Goal: Task Accomplishment & Management: Use online tool/utility

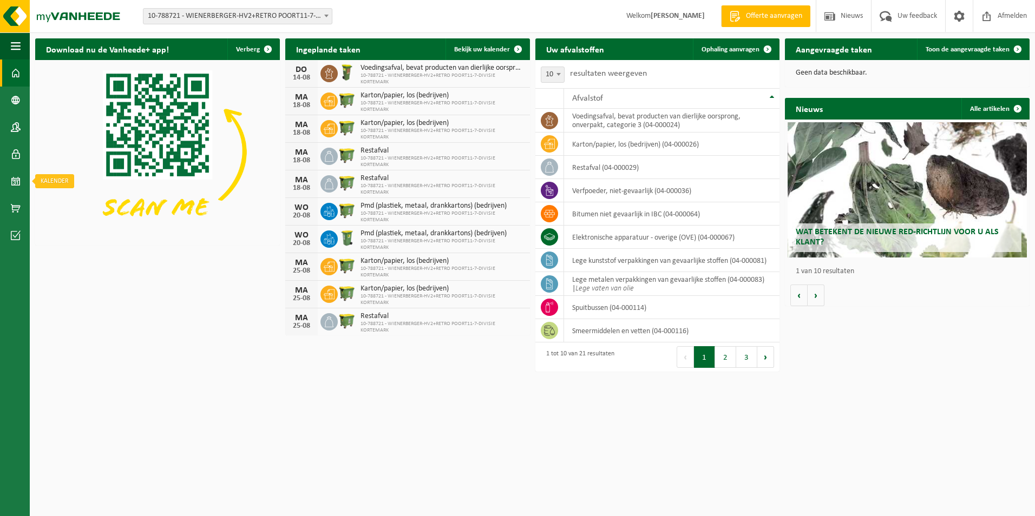
drag, startPoint x: 17, startPoint y: 181, endPoint x: 45, endPoint y: 171, distance: 30.0
click at [17, 181] on span at bounding box center [16, 181] width 10 height 27
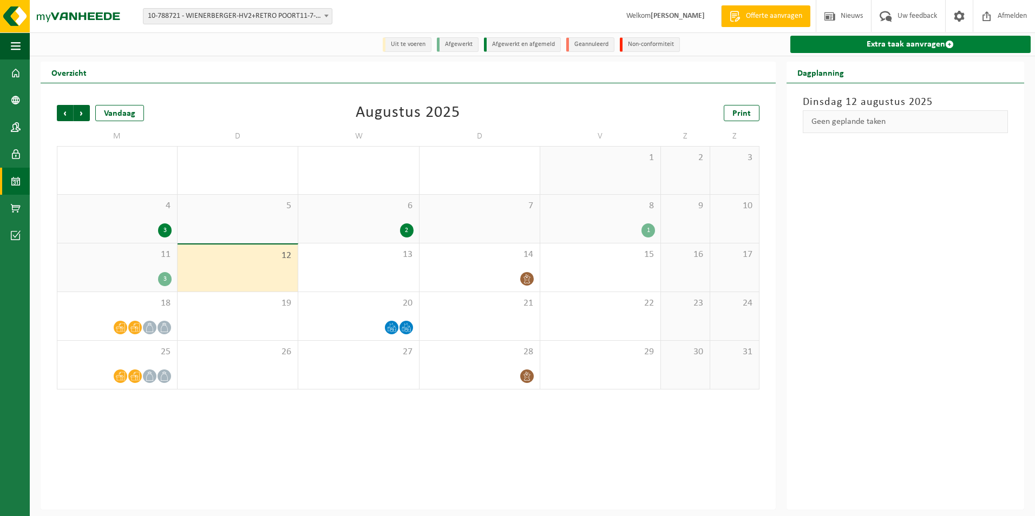
click at [826, 53] on link "Extra taak aanvragen" at bounding box center [910, 44] width 240 height 17
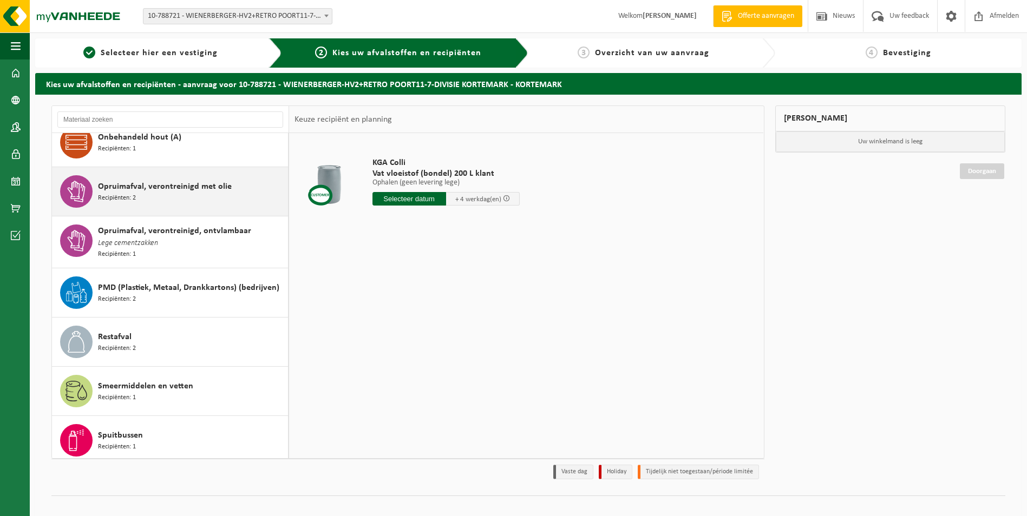
scroll to position [541, 0]
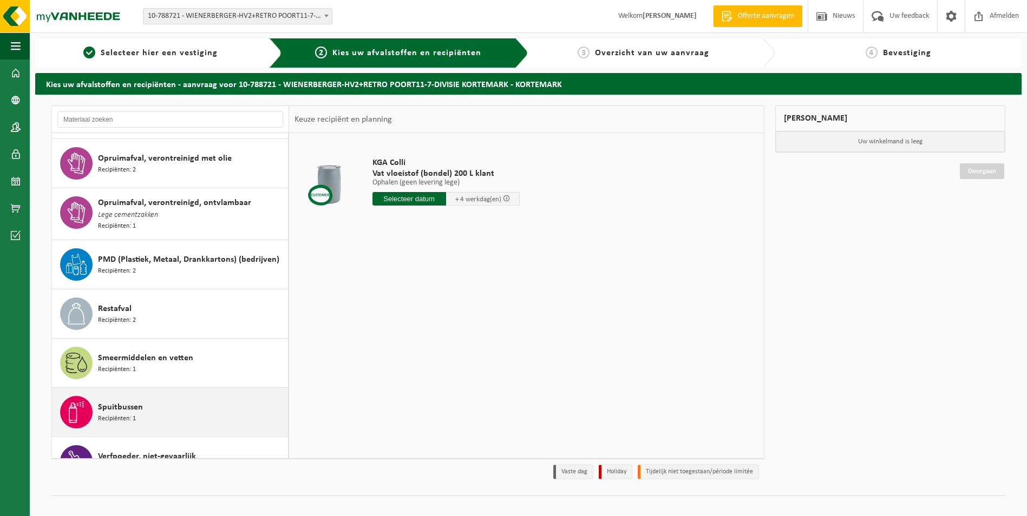
click at [214, 403] on div "Spuitbussen Recipiënten: 1" at bounding box center [191, 412] width 187 height 32
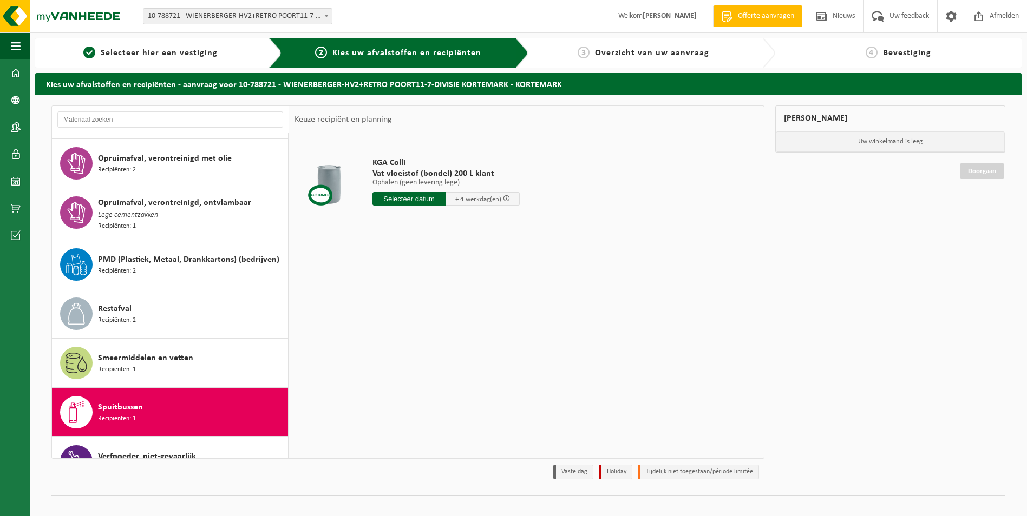
scroll to position [613, 0]
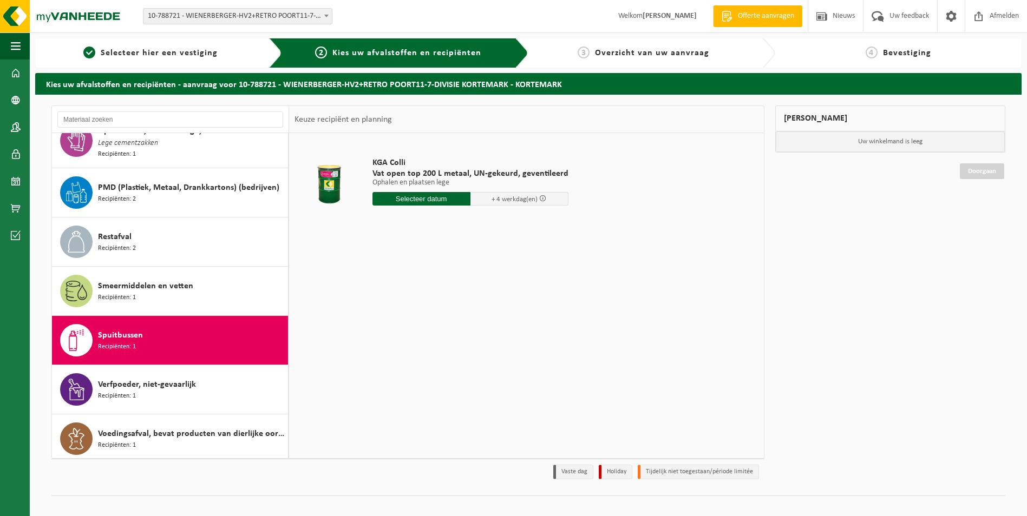
click at [445, 202] on input "text" at bounding box center [421, 199] width 98 height 14
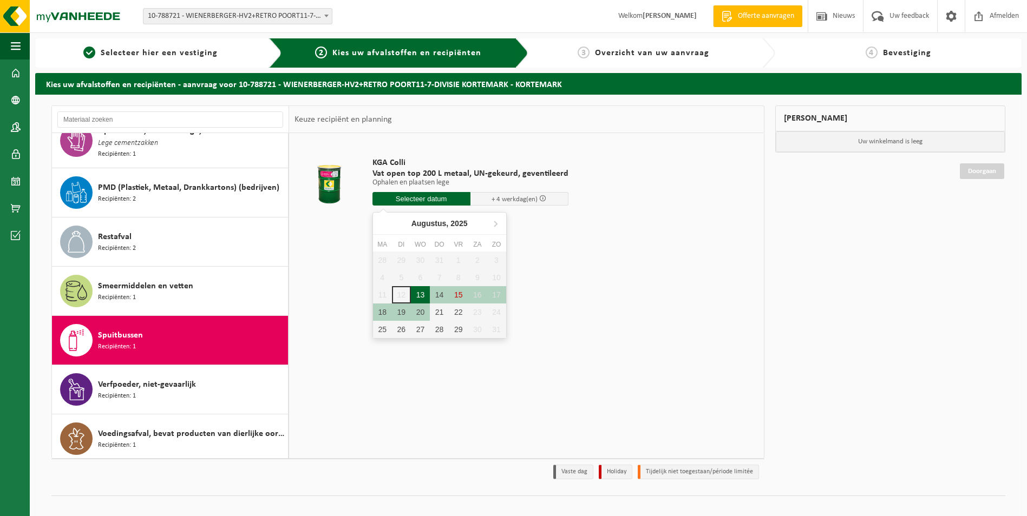
click at [424, 292] on div "13" at bounding box center [420, 294] width 19 height 17
type input "Van 2025-08-13"
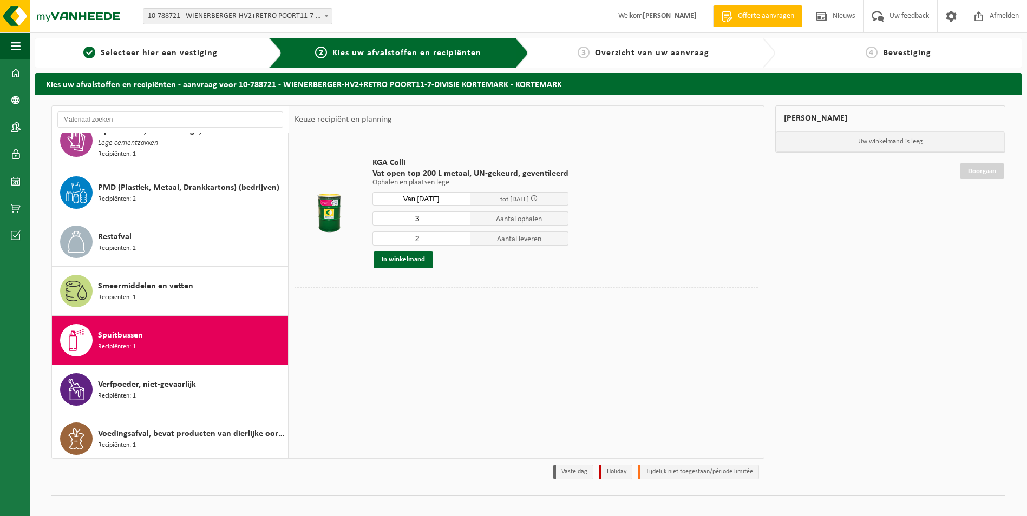
type input "3"
click at [461, 218] on input "3" at bounding box center [421, 219] width 98 height 14
click at [410, 263] on button "In winkelmand" at bounding box center [404, 259] width 60 height 17
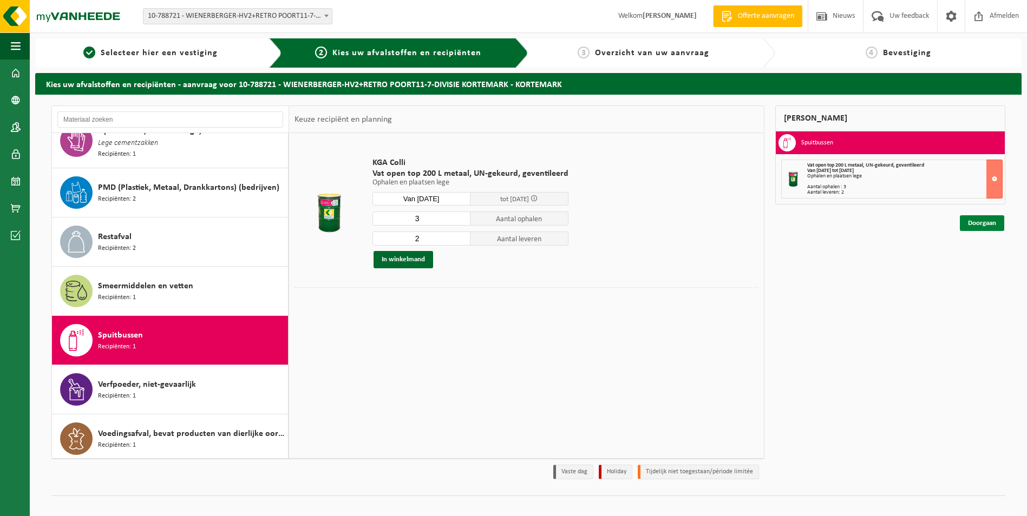
click at [994, 224] on link "Doorgaan" at bounding box center [982, 223] width 44 height 16
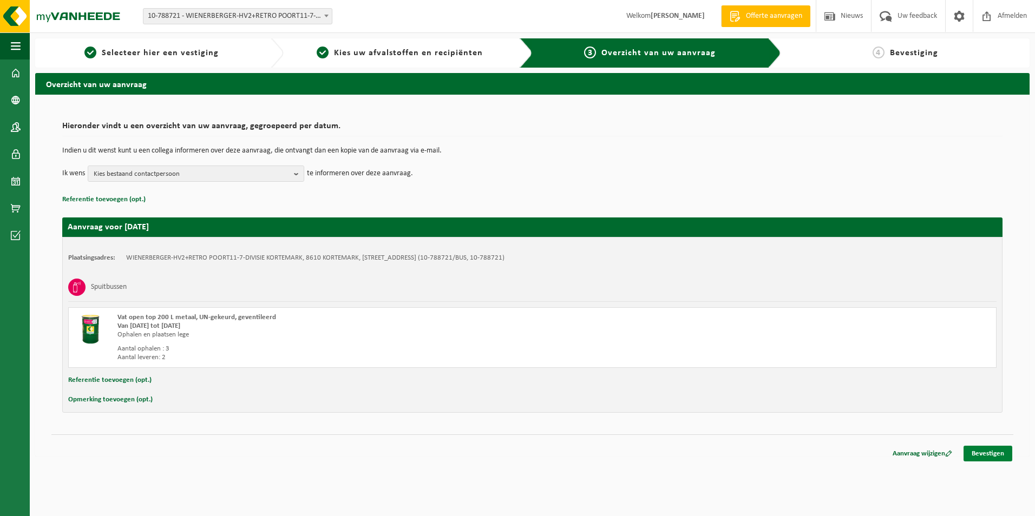
click at [991, 452] on link "Bevestigen" at bounding box center [988, 454] width 49 height 16
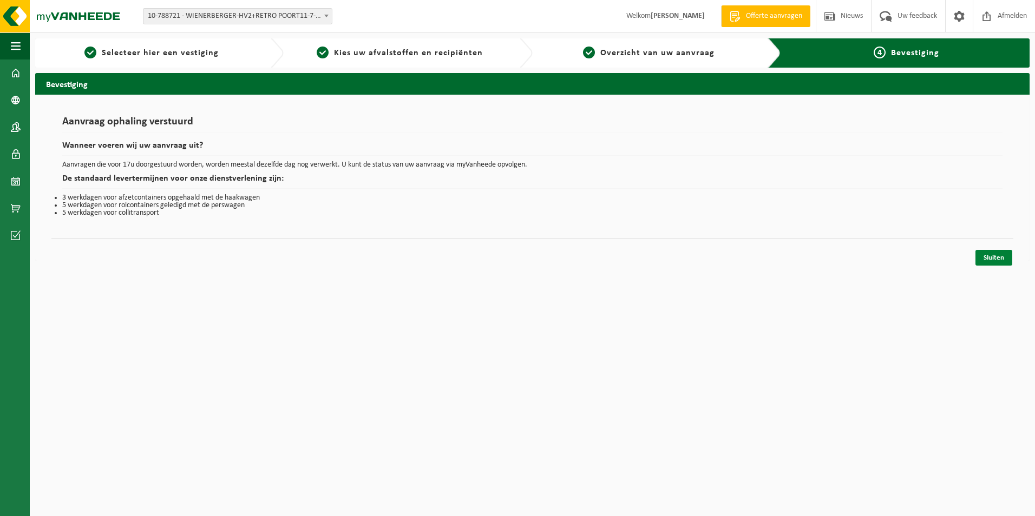
click at [986, 258] on link "Sluiten" at bounding box center [993, 258] width 37 height 16
